Goal: Information Seeking & Learning: Learn about a topic

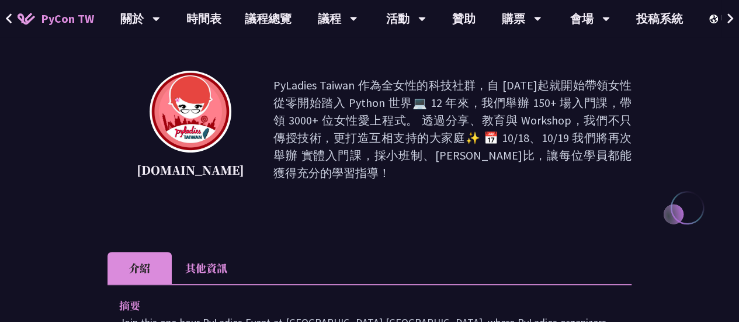
scroll to position [117, 0]
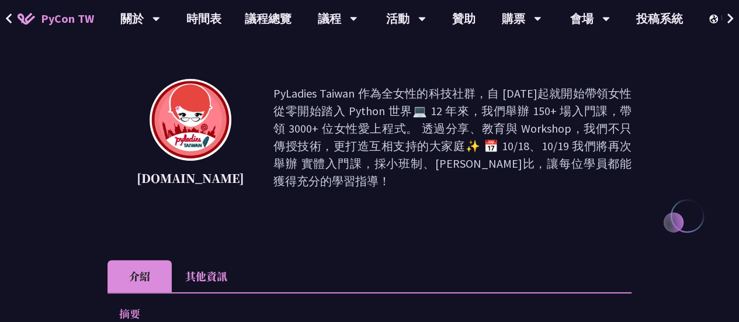
drag, startPoint x: 227, startPoint y: 88, endPoint x: 578, endPoint y: 160, distance: 358.7
click at [579, 160] on div "[DOMAIN_NAME] PyLadies Taiwan 作為全女性的科技社群，自 [DATE]起就開始帶領女性從零開始踏入 Python 世界💻 12 年…" at bounding box center [369, 137] width 524 height 117
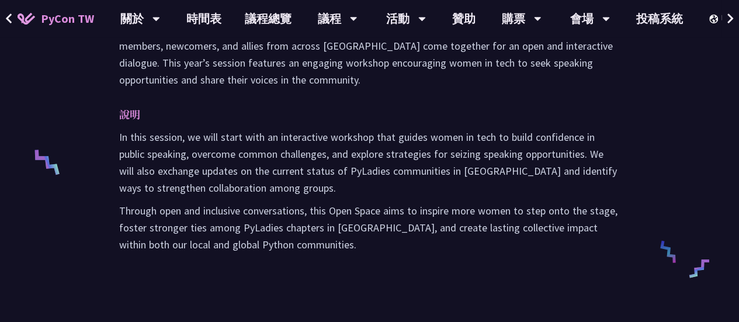
scroll to position [292, 0]
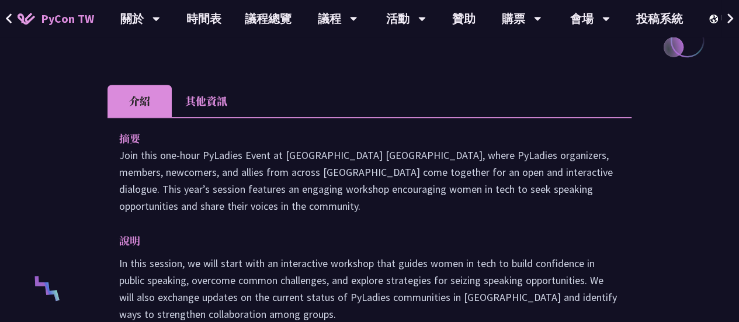
click at [212, 95] on li "其他資訊" at bounding box center [206, 101] width 69 height 32
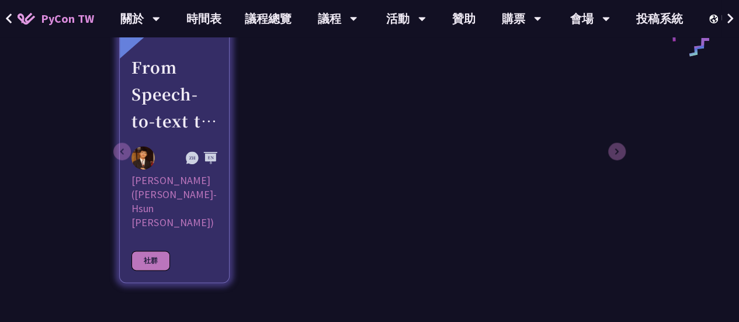
scroll to position [642, 0]
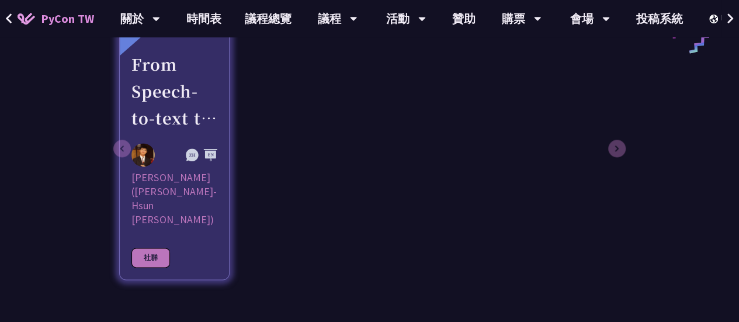
click at [180, 194] on div "[PERSON_NAME]([PERSON_NAME]-Hsun [PERSON_NAME])" at bounding box center [174, 198] width 86 height 56
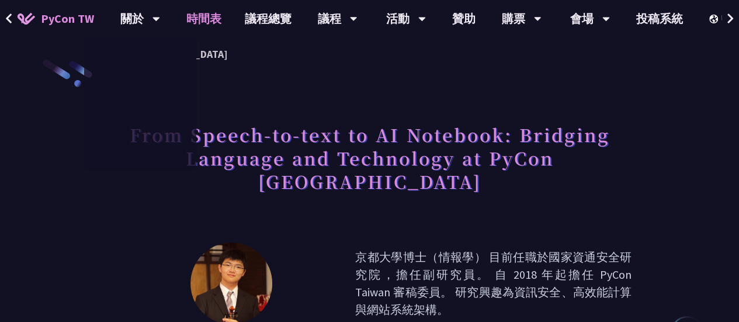
click at [206, 13] on link "時間表" at bounding box center [204, 18] width 58 height 37
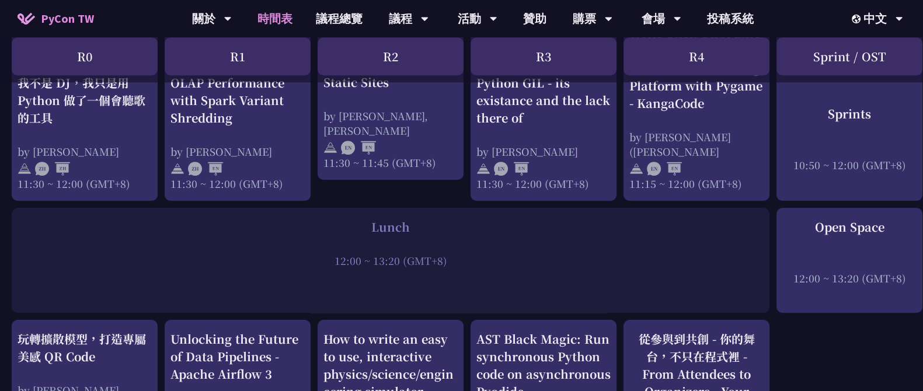
scroll to position [759, 0]
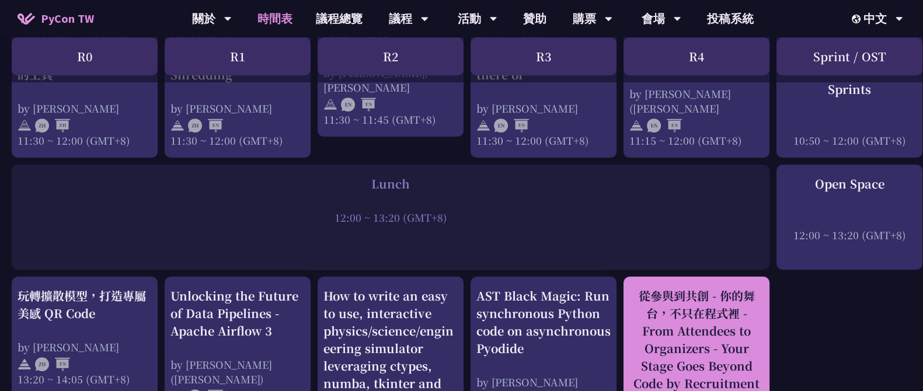
drag, startPoint x: 870, startPoint y: 302, endPoint x: 698, endPoint y: 314, distance: 172.1
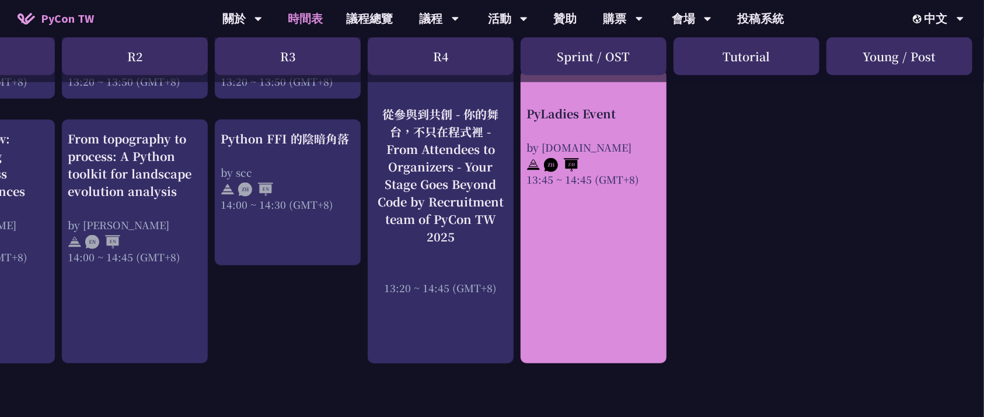
scroll to position [1148, 256]
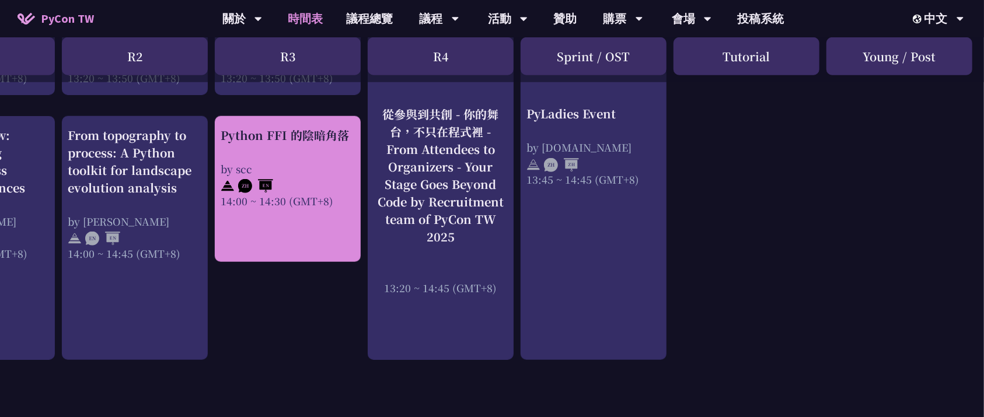
click at [253, 200] on div "14:00 ~ 14:30 (GMT+8)" at bounding box center [288, 201] width 134 height 15
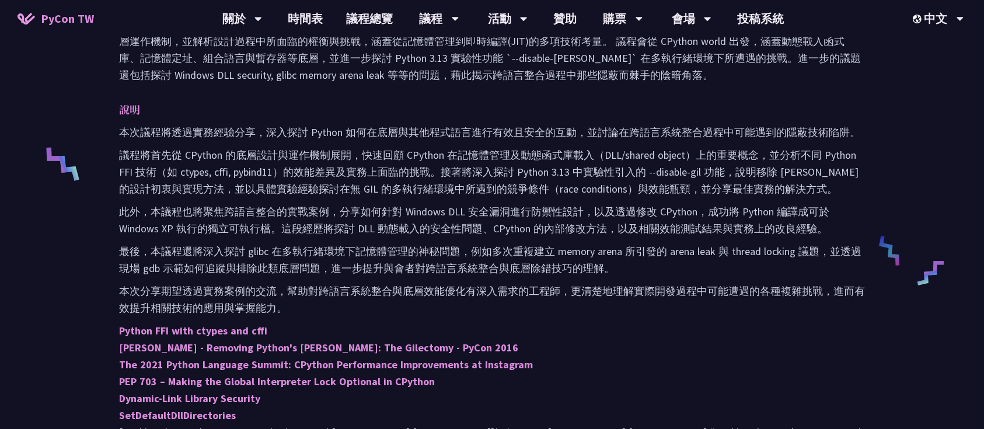
scroll to position [389, 0]
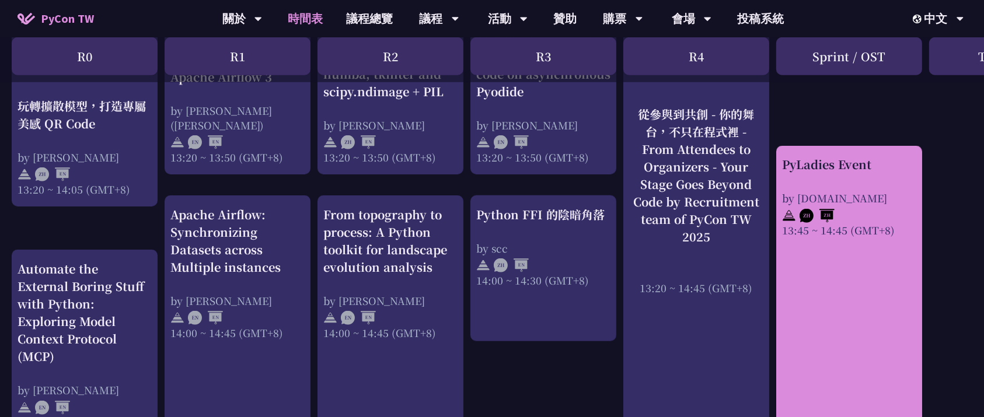
scroll to position [1070, 0]
click at [738, 217] on img at bounding box center [789, 215] width 14 height 14
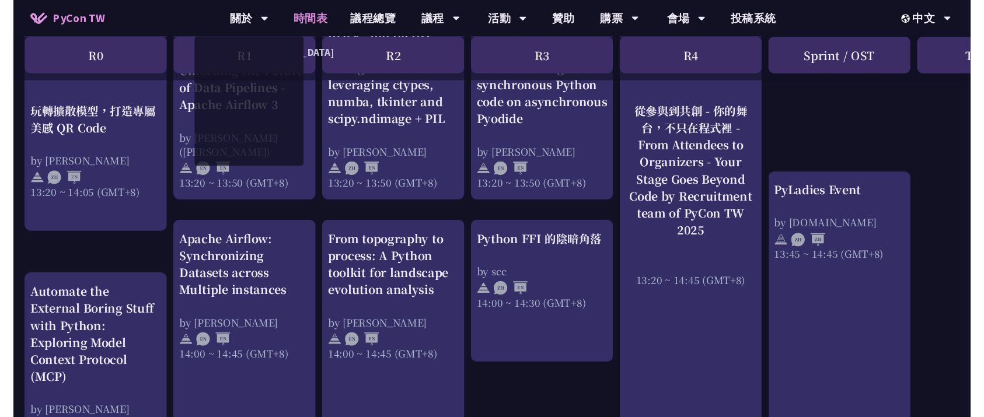
scroll to position [1070, 0]
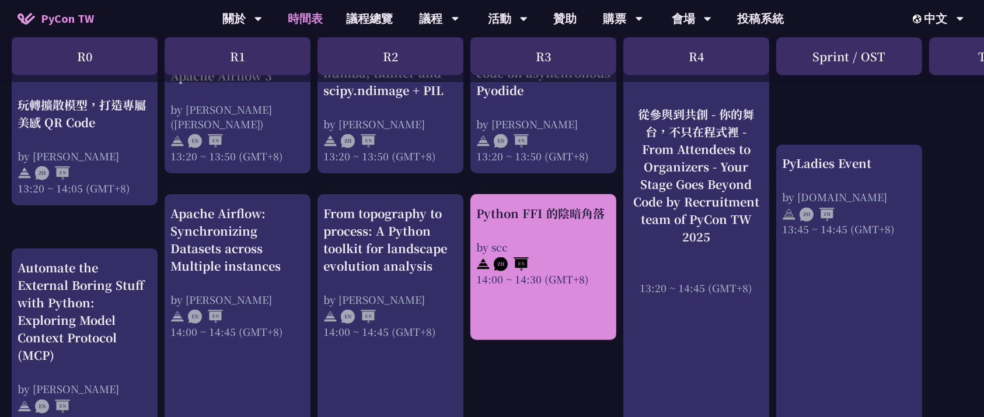
click at [565, 257] on div at bounding box center [543, 264] width 134 height 18
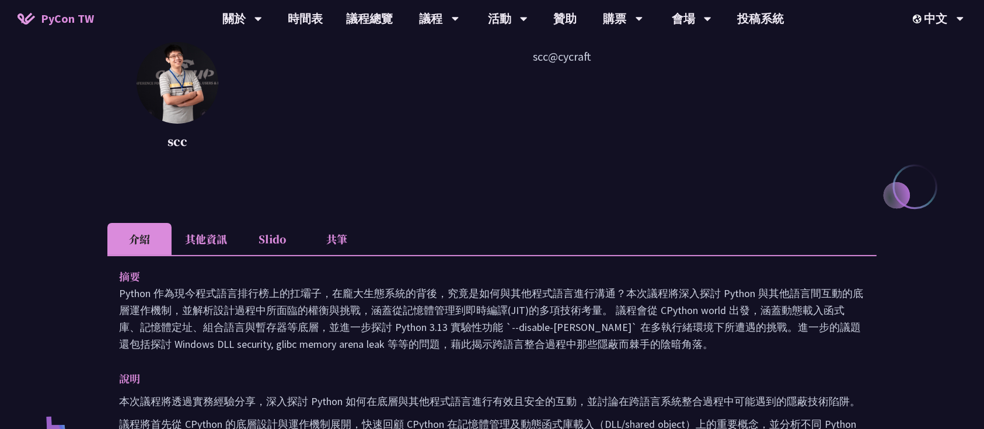
scroll to position [155, 0]
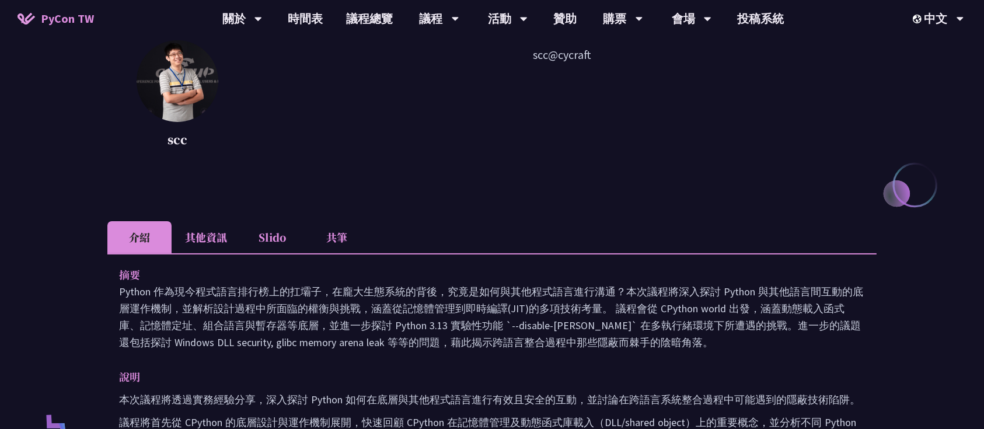
click at [264, 238] on li "Slido" at bounding box center [273, 237] width 64 height 32
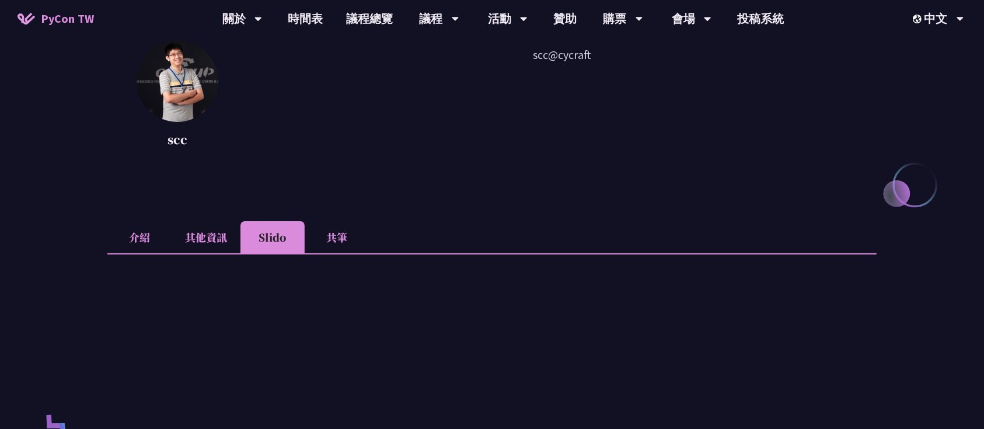
click at [188, 236] on li "其他資訊" at bounding box center [206, 237] width 69 height 32
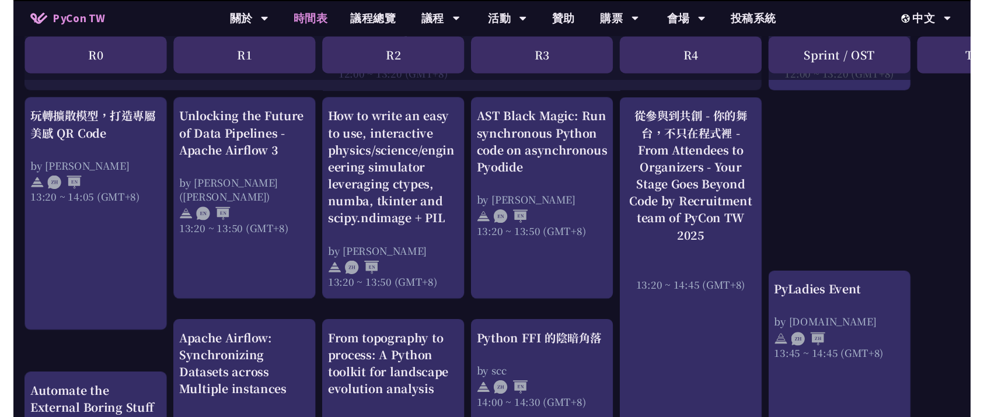
scroll to position [1070, 0]
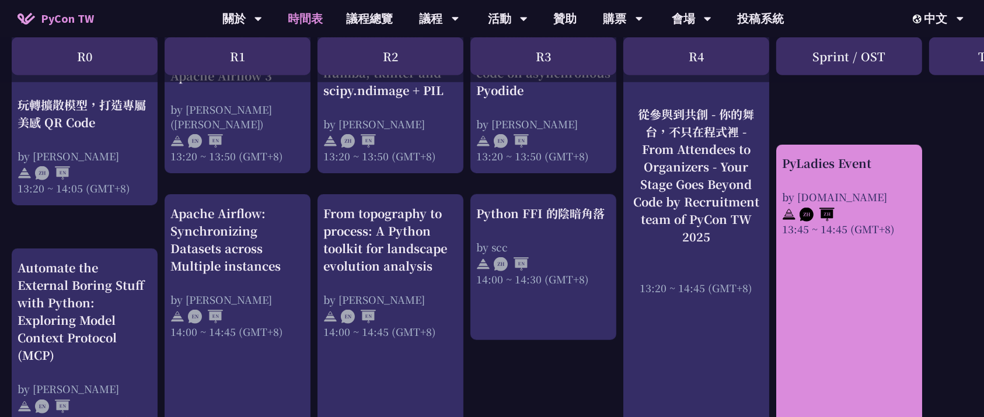
click at [738, 239] on div "PyLadies Event by [DOMAIN_NAME] 13:45 ~ 14:45 (GMT+8)" at bounding box center [849, 292] width 146 height 294
click at [738, 236] on div "PyLadies Event by [DOMAIN_NAME] 13:45 ~ 14:45 (GMT+8)" at bounding box center [849, 292] width 146 height 294
click at [738, 242] on div "PyLadies Event by [DOMAIN_NAME] 13:45 ~ 14:45 (GMT+8)" at bounding box center [849, 292] width 146 height 294
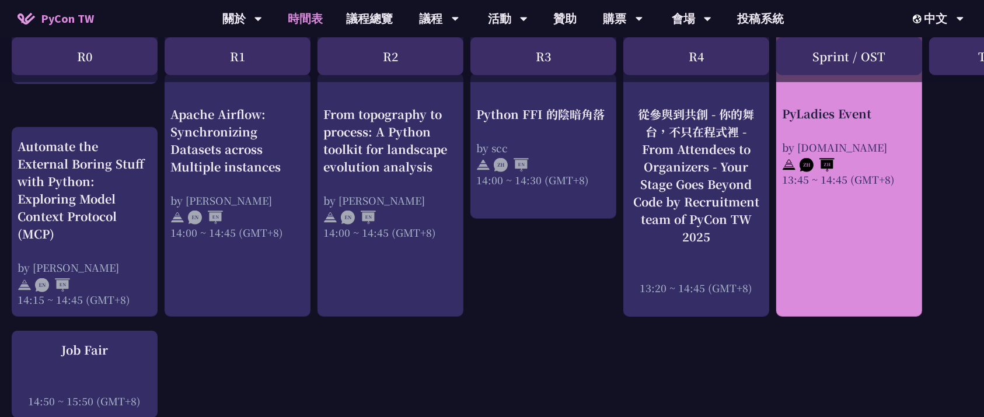
scroll to position [1225, 0]
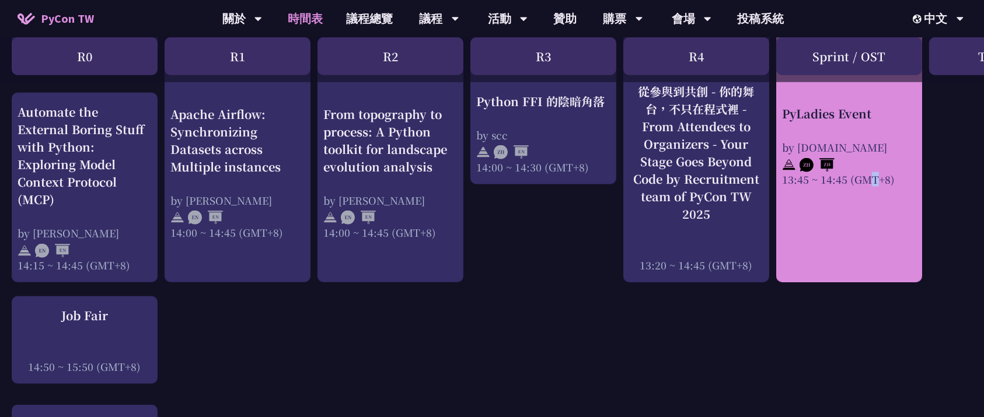
click at [738, 93] on div "PyLadies Event by [DOMAIN_NAME] 13:45 ~ 14:45 (GMT+8)" at bounding box center [849, 136] width 146 height 294
click at [738, 152] on div "by [DOMAIN_NAME]" at bounding box center [849, 147] width 134 height 15
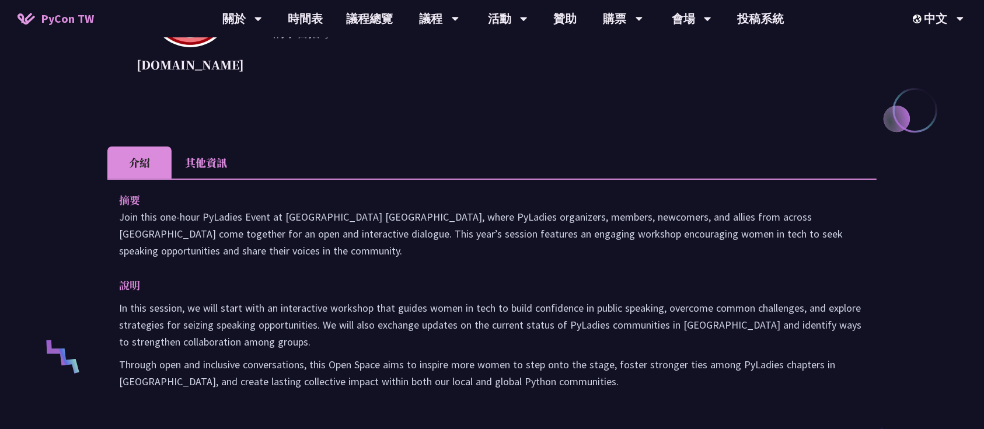
scroll to position [234, 0]
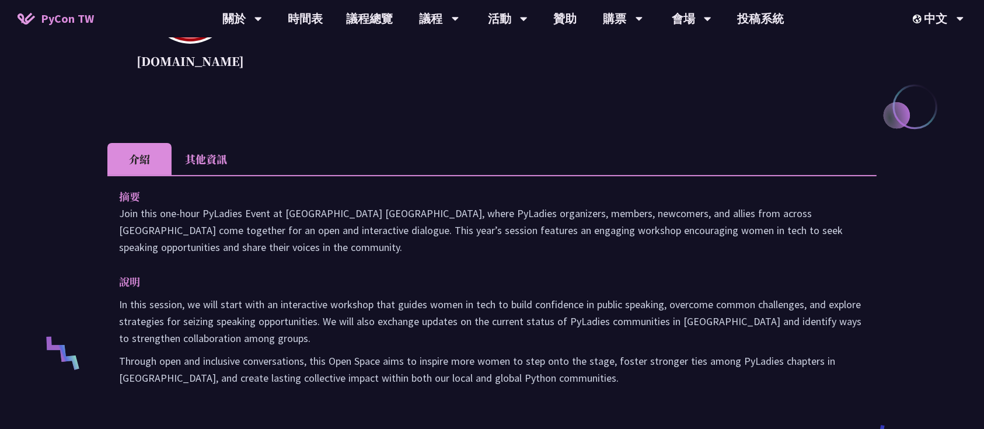
click at [201, 150] on li "其他資訊" at bounding box center [206, 159] width 69 height 32
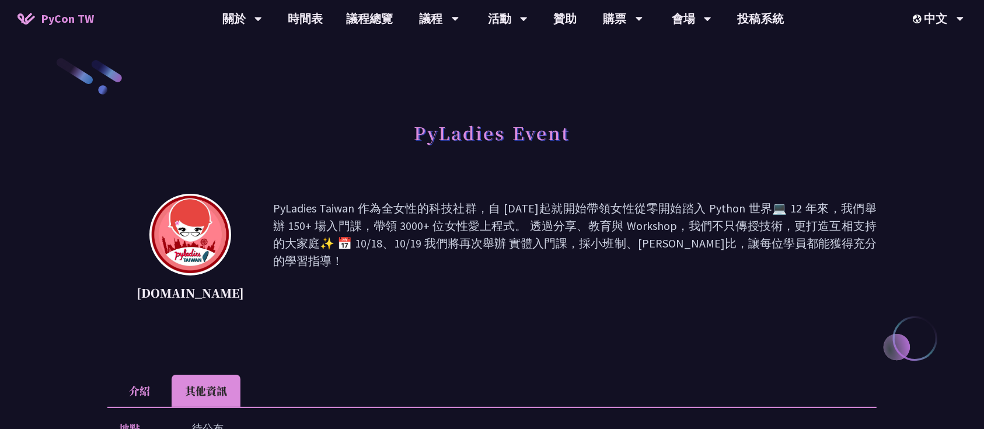
scroll to position [0, 0]
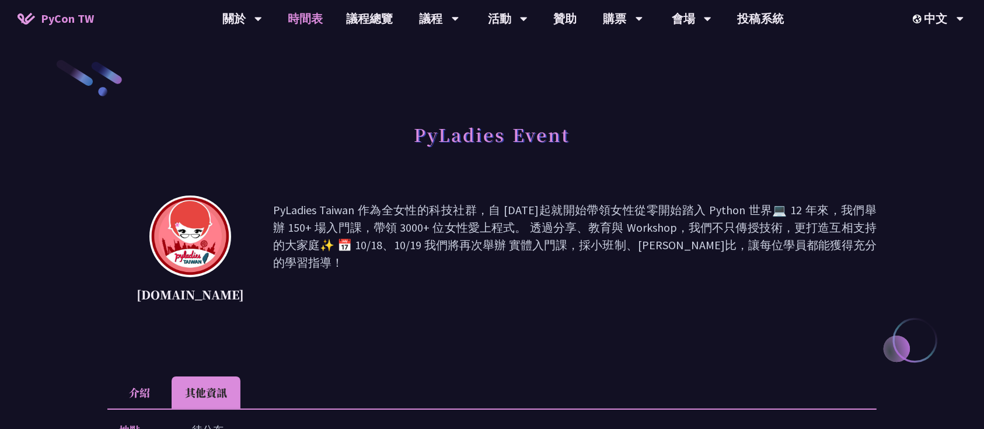
click at [298, 23] on link "時間表" at bounding box center [306, 18] width 58 height 37
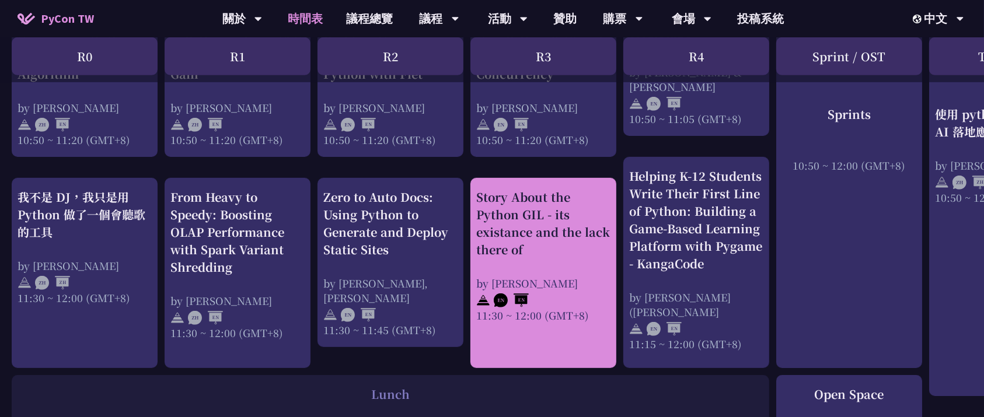
scroll to position [525, 0]
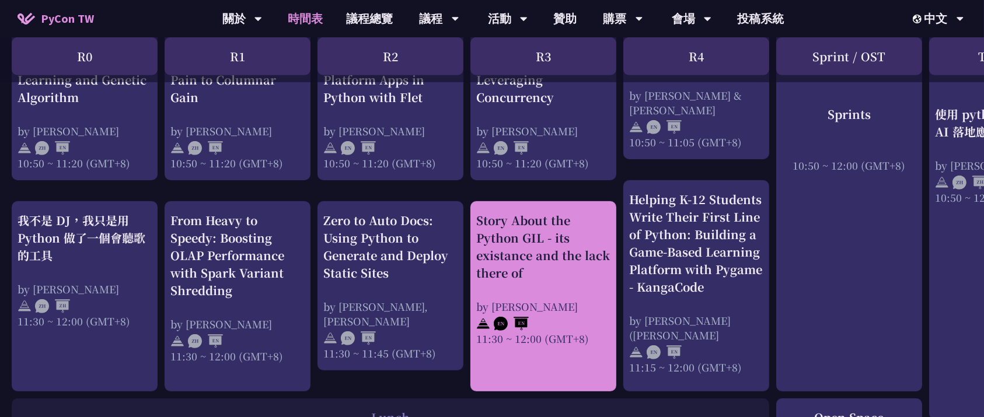
click at [548, 257] on div "Story About the Python GIL - its existance and the lack there of" at bounding box center [543, 247] width 134 height 70
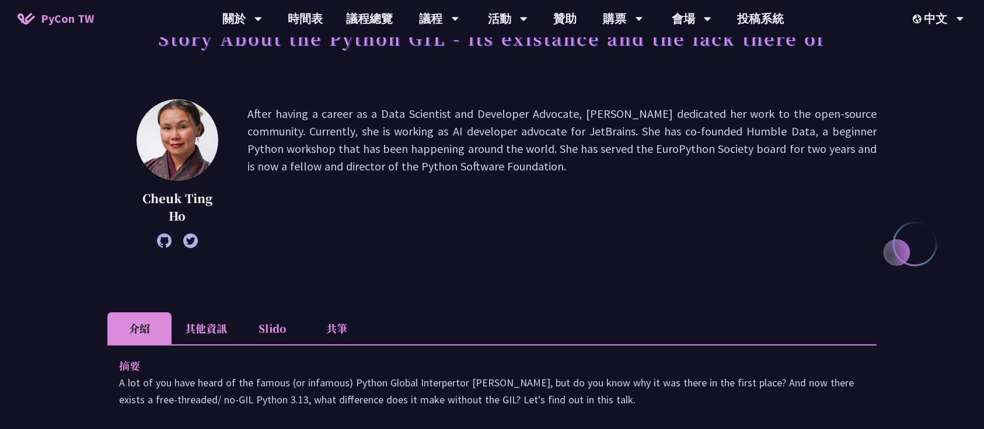
scroll to position [78, 0]
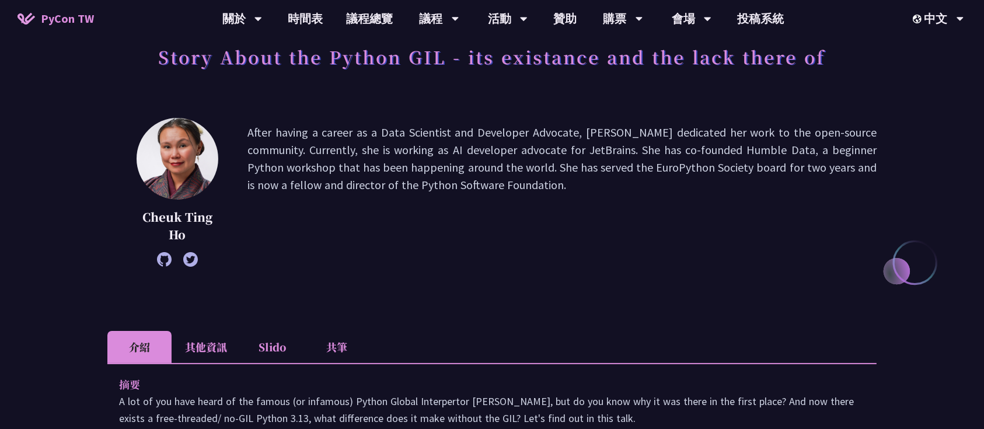
click at [229, 321] on li "其他資訊" at bounding box center [206, 347] width 69 height 32
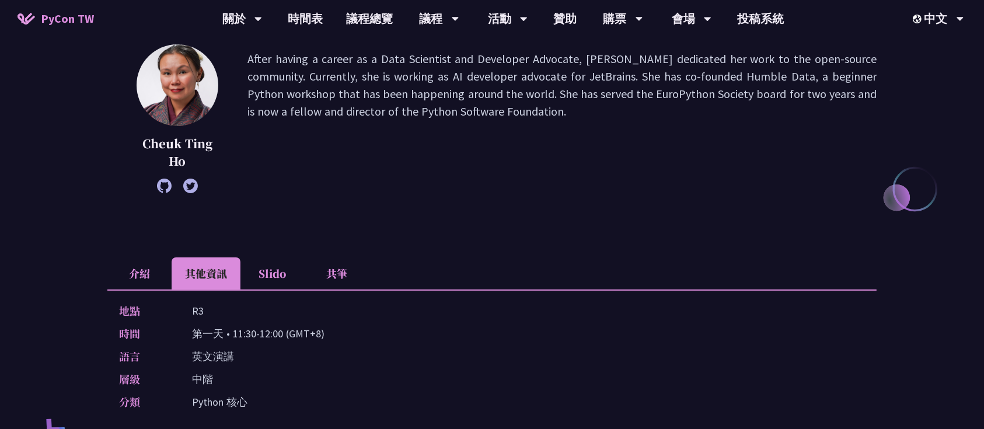
scroll to position [155, 0]
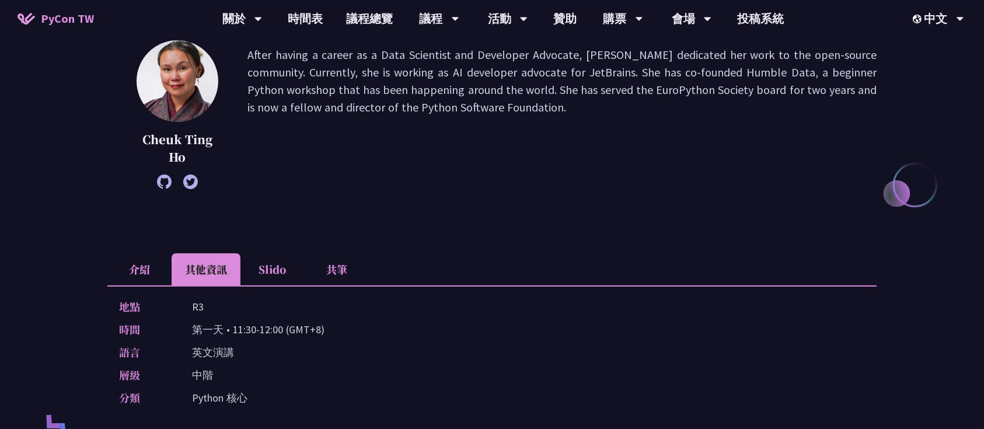
click at [269, 255] on li "Slido" at bounding box center [273, 269] width 64 height 32
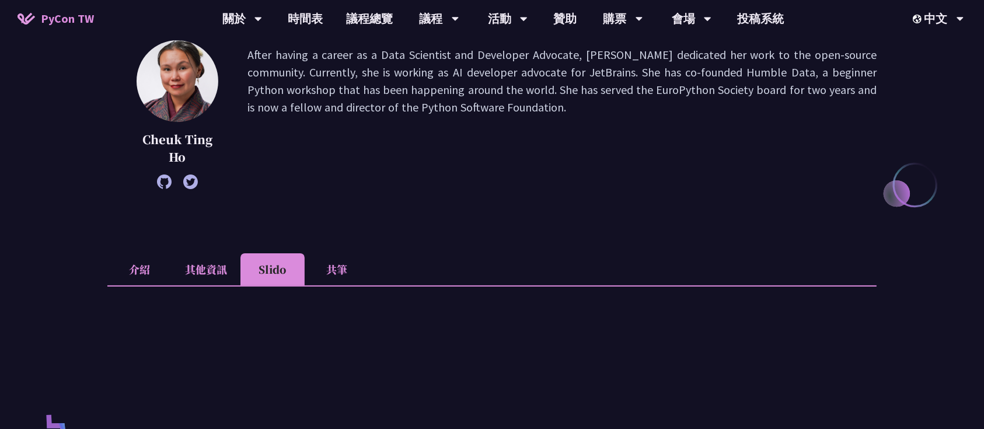
click at [227, 267] on li "其他資訊" at bounding box center [206, 269] width 69 height 32
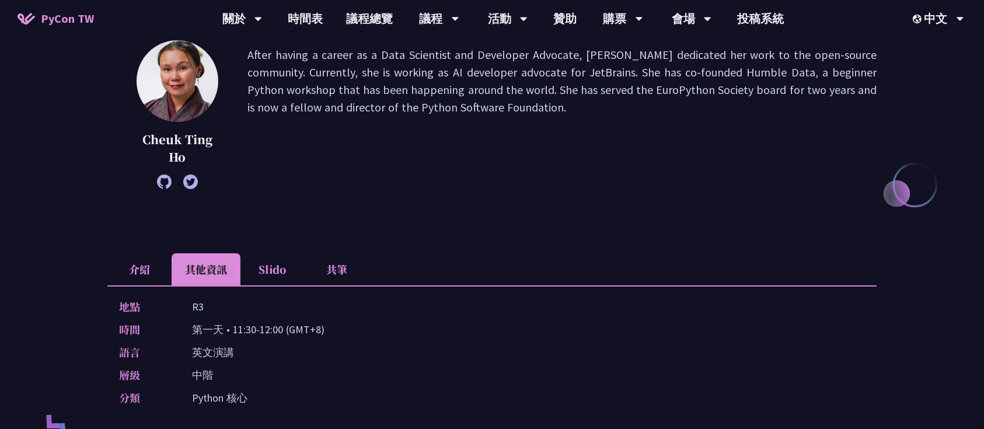
click at [341, 273] on li "共筆" at bounding box center [337, 269] width 64 height 32
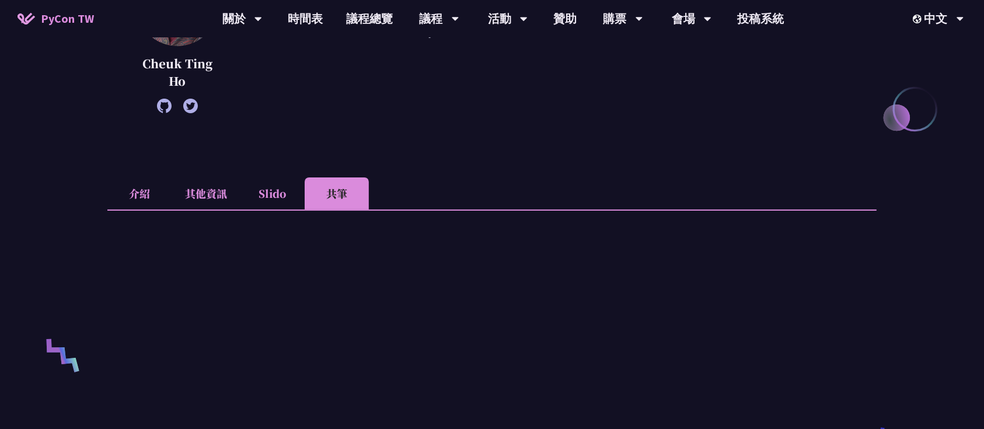
scroll to position [234, 0]
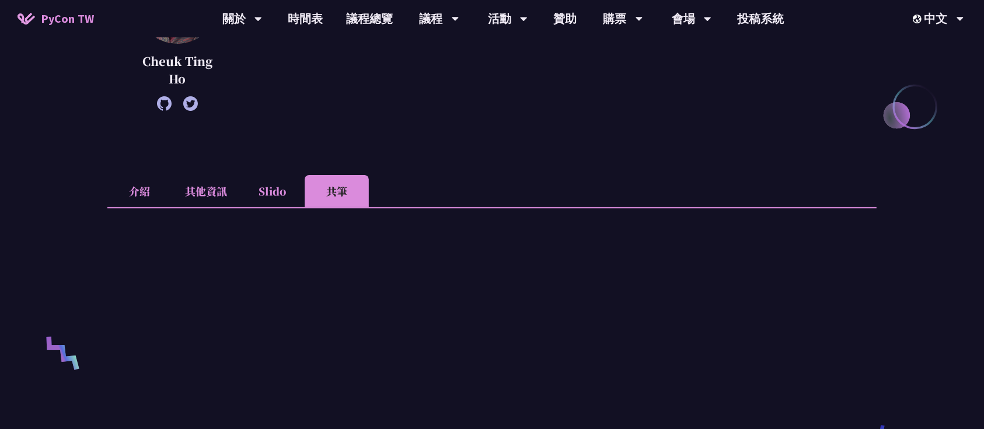
click at [206, 192] on li "其他資訊" at bounding box center [206, 191] width 69 height 32
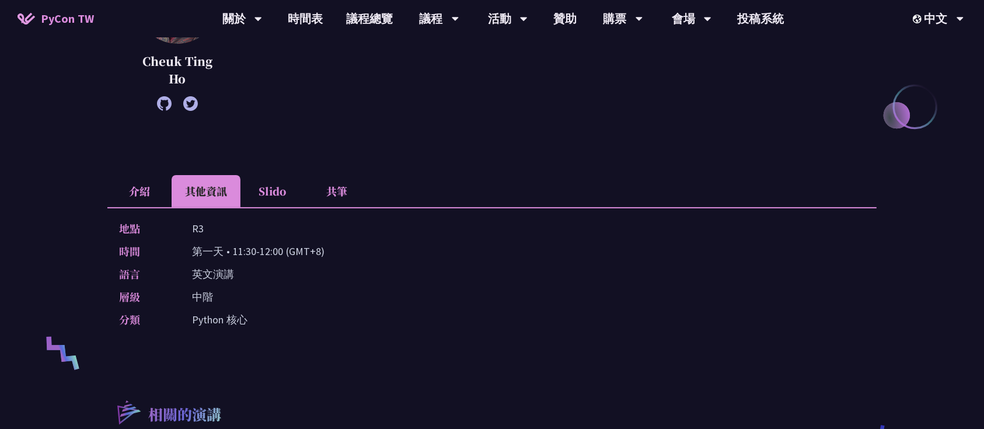
click at [272, 187] on li "Slido" at bounding box center [273, 191] width 64 height 32
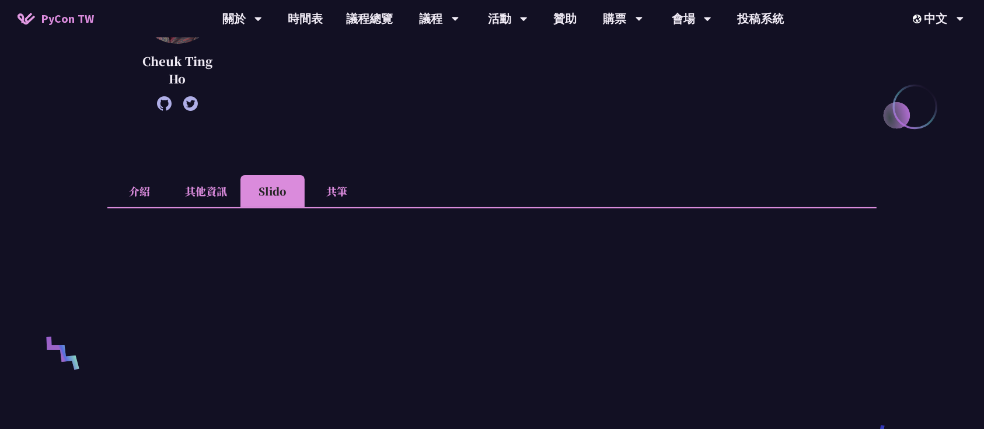
click at [200, 194] on li "其他資訊" at bounding box center [206, 191] width 69 height 32
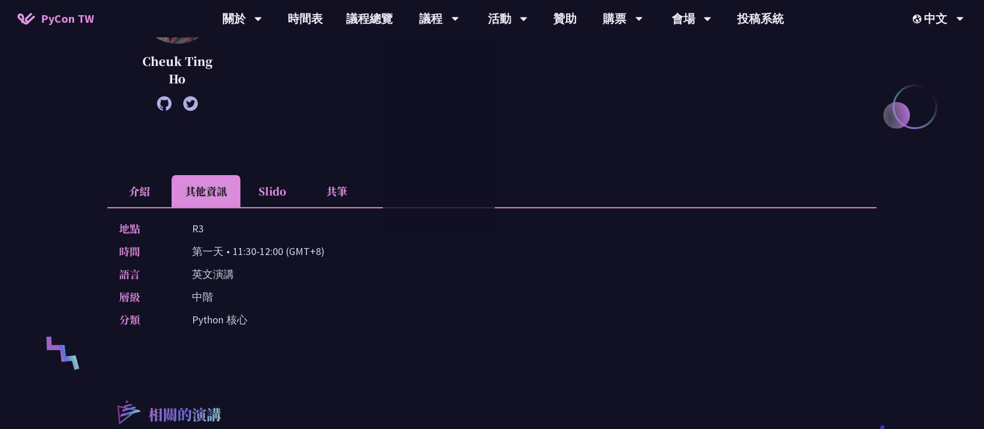
click at [335, 180] on li "共筆" at bounding box center [337, 191] width 64 height 32
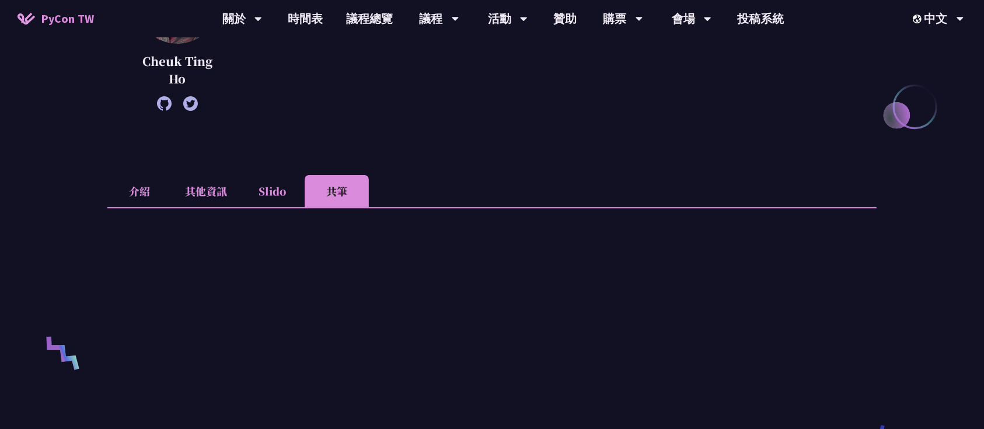
click at [141, 177] on li "介紹" at bounding box center [139, 191] width 64 height 32
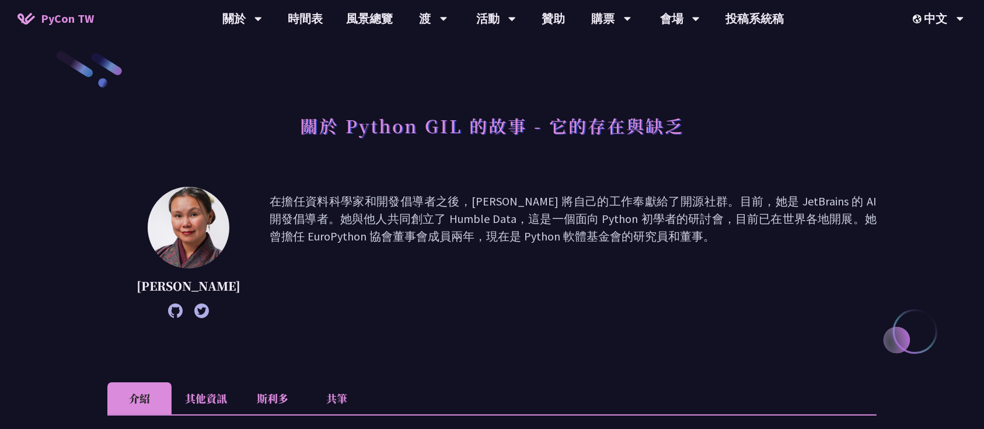
scroll to position [0, 0]
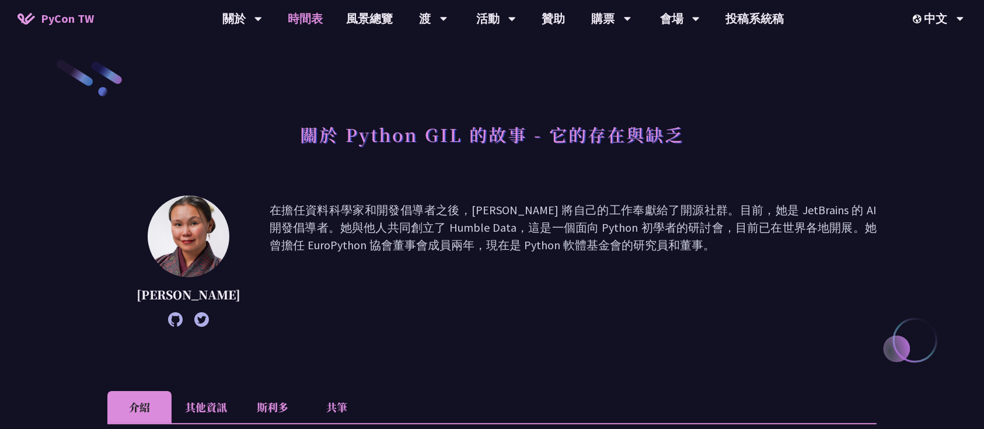
click at [325, 25] on link "時間表" at bounding box center [306, 18] width 58 height 37
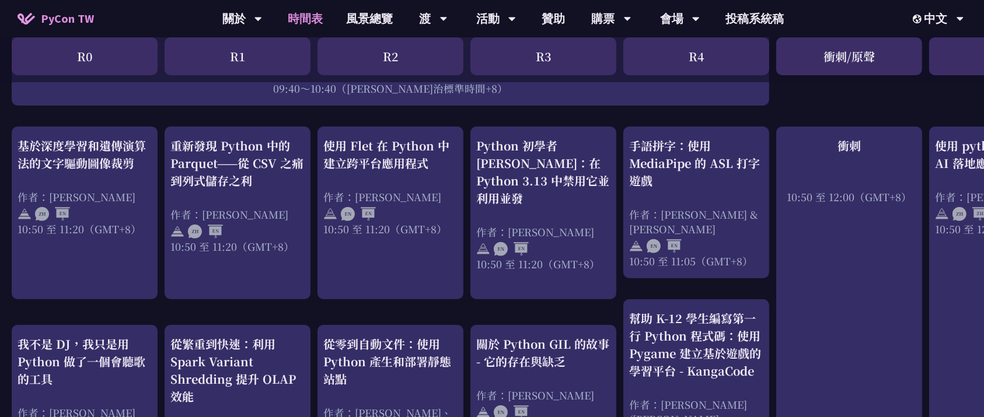
scroll to position [389, 0]
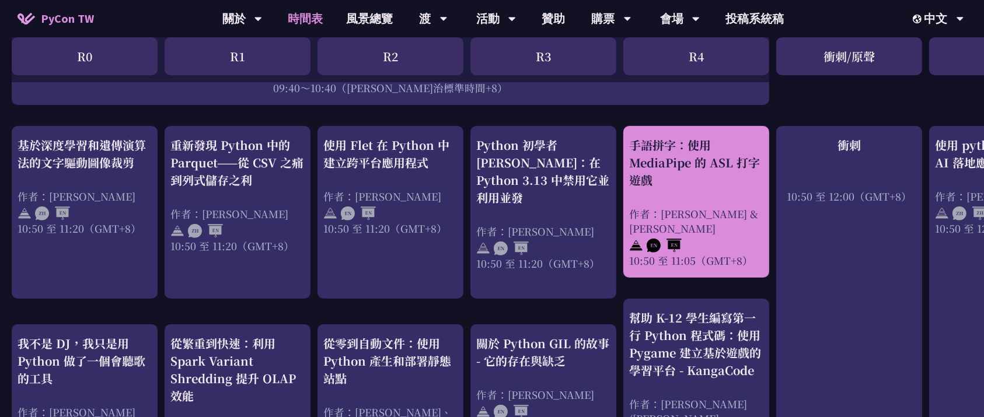
click at [699, 197] on div "手語拼字：使用 MediaPipe 的 ASL 打字遊戲 作者：[PERSON_NAME] & [PERSON_NAME] 10:50 至 11:05（GMT…" at bounding box center [696, 202] width 134 height 131
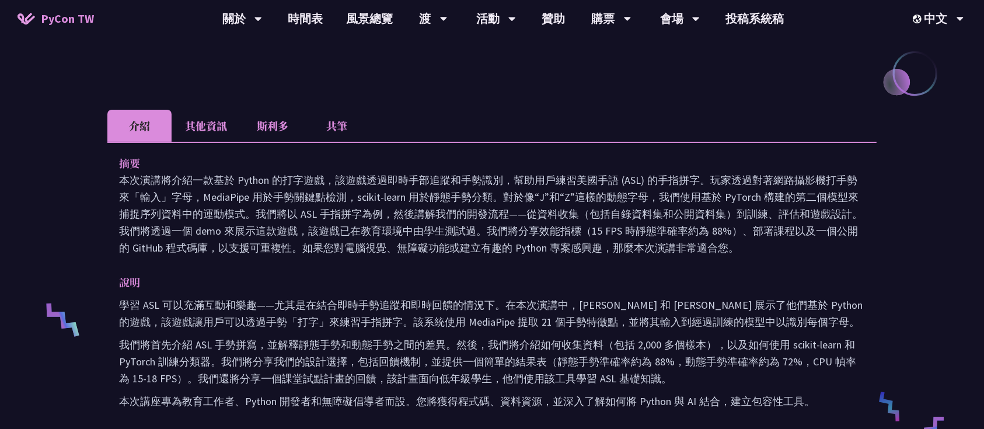
scroll to position [234, 0]
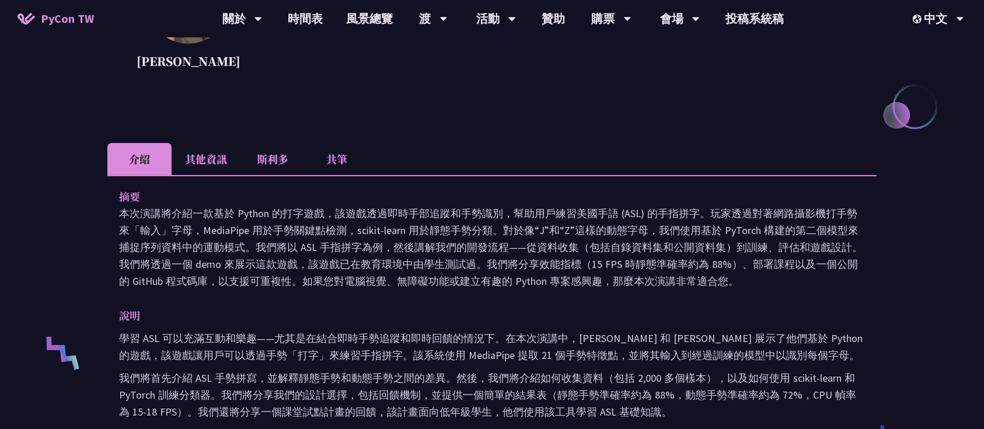
click at [222, 169] on li "其他資訊" at bounding box center [206, 159] width 69 height 32
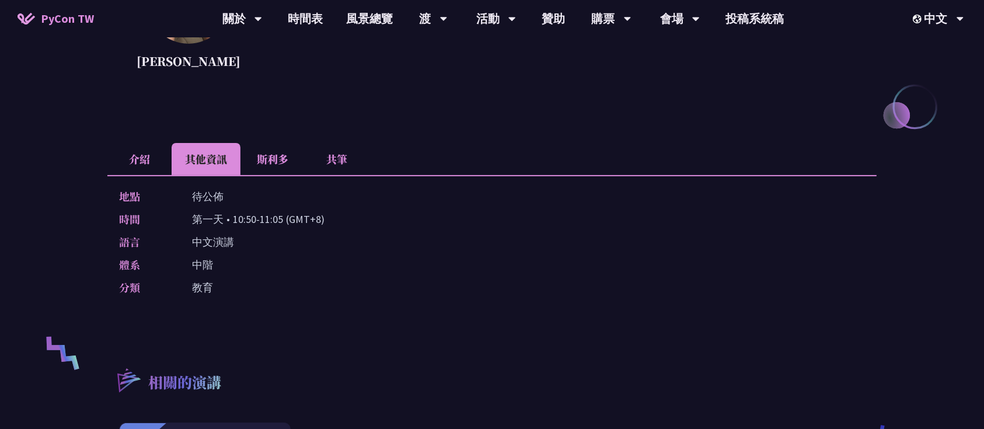
click at [263, 162] on font "斯利多" at bounding box center [273, 158] width 32 height 15
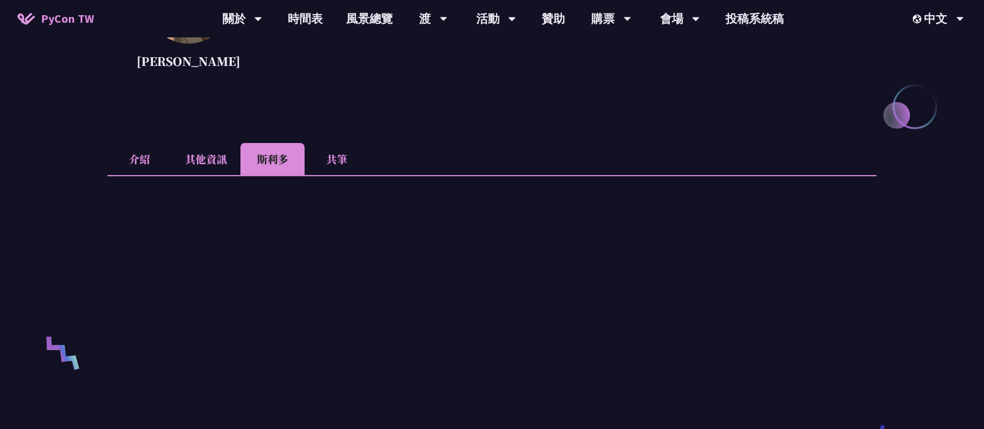
click at [191, 152] on font "其他資訊" at bounding box center [206, 158] width 42 height 15
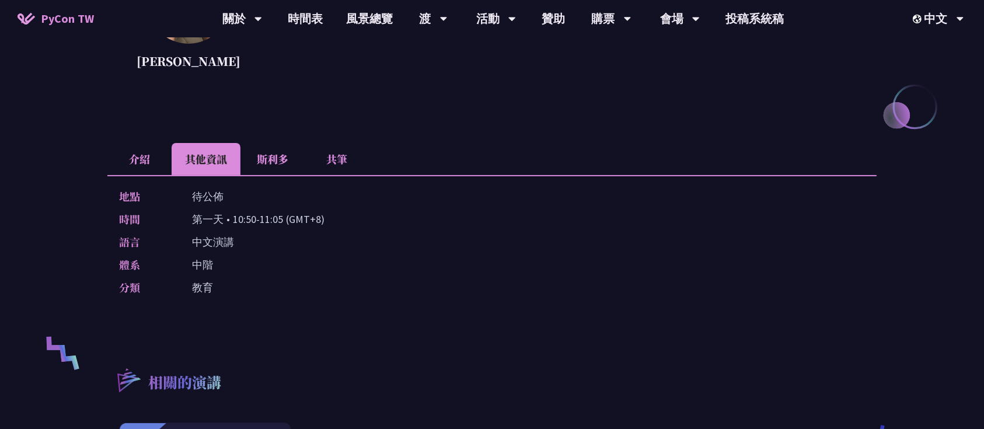
click at [148, 151] on li "介紹" at bounding box center [139, 159] width 64 height 32
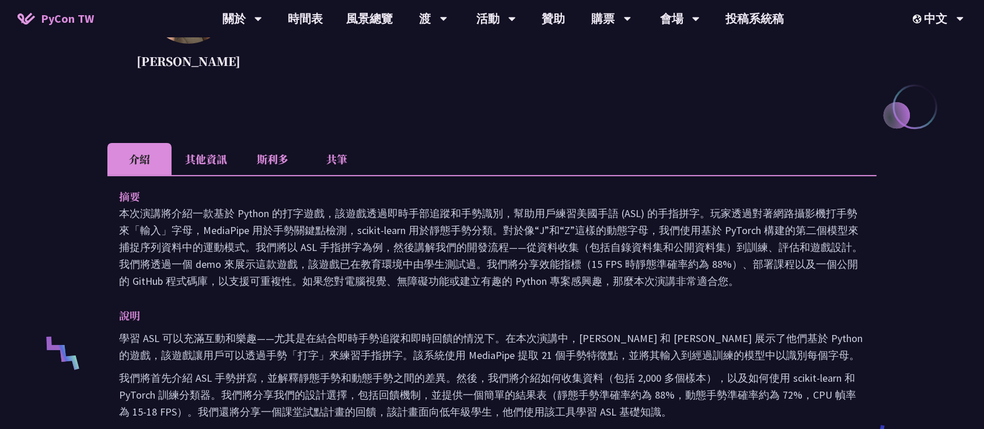
click at [217, 147] on li "其他資訊" at bounding box center [206, 159] width 69 height 32
